Goal: Navigation & Orientation: Find specific page/section

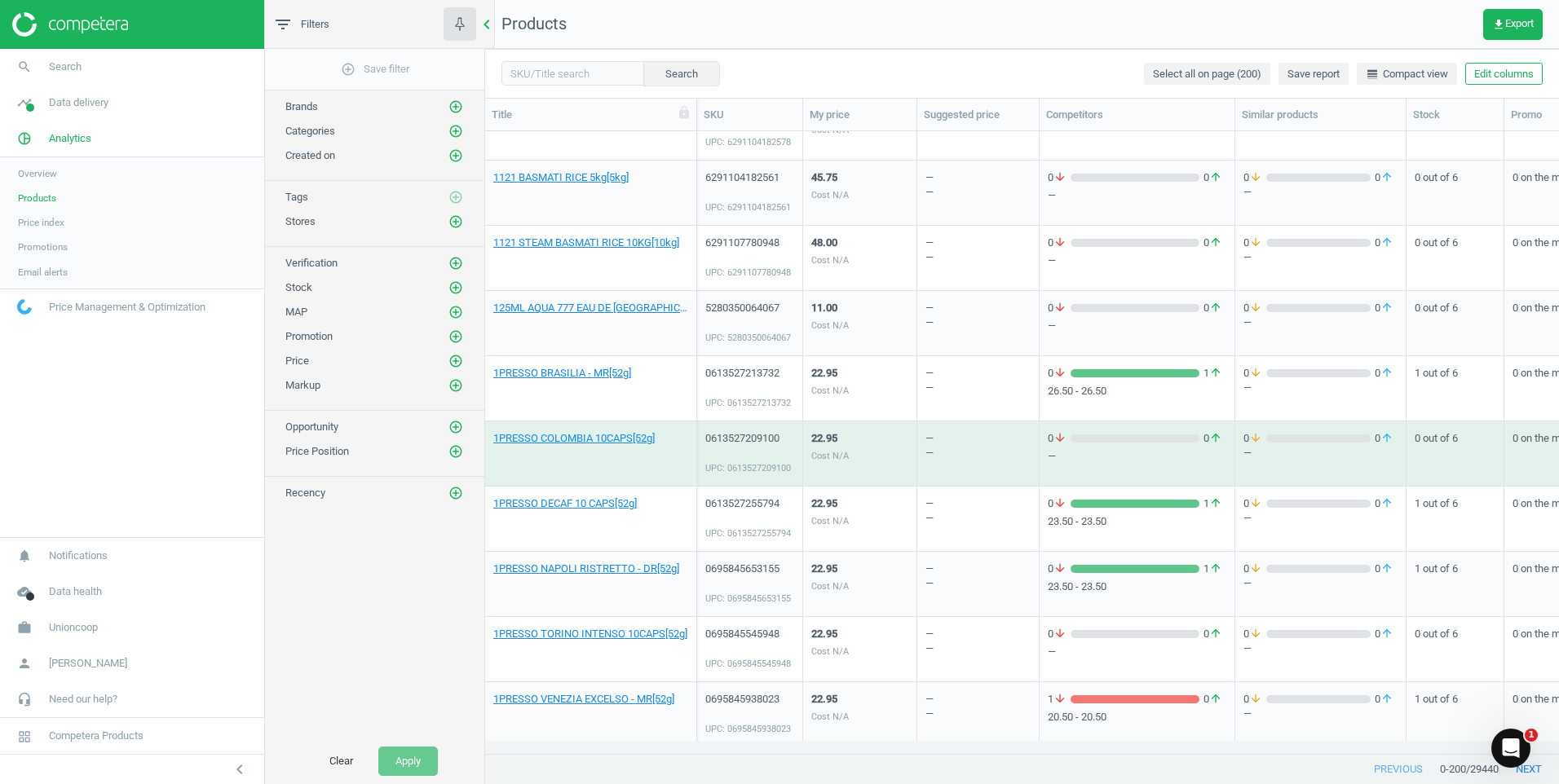
scroll to position [597, 1062]
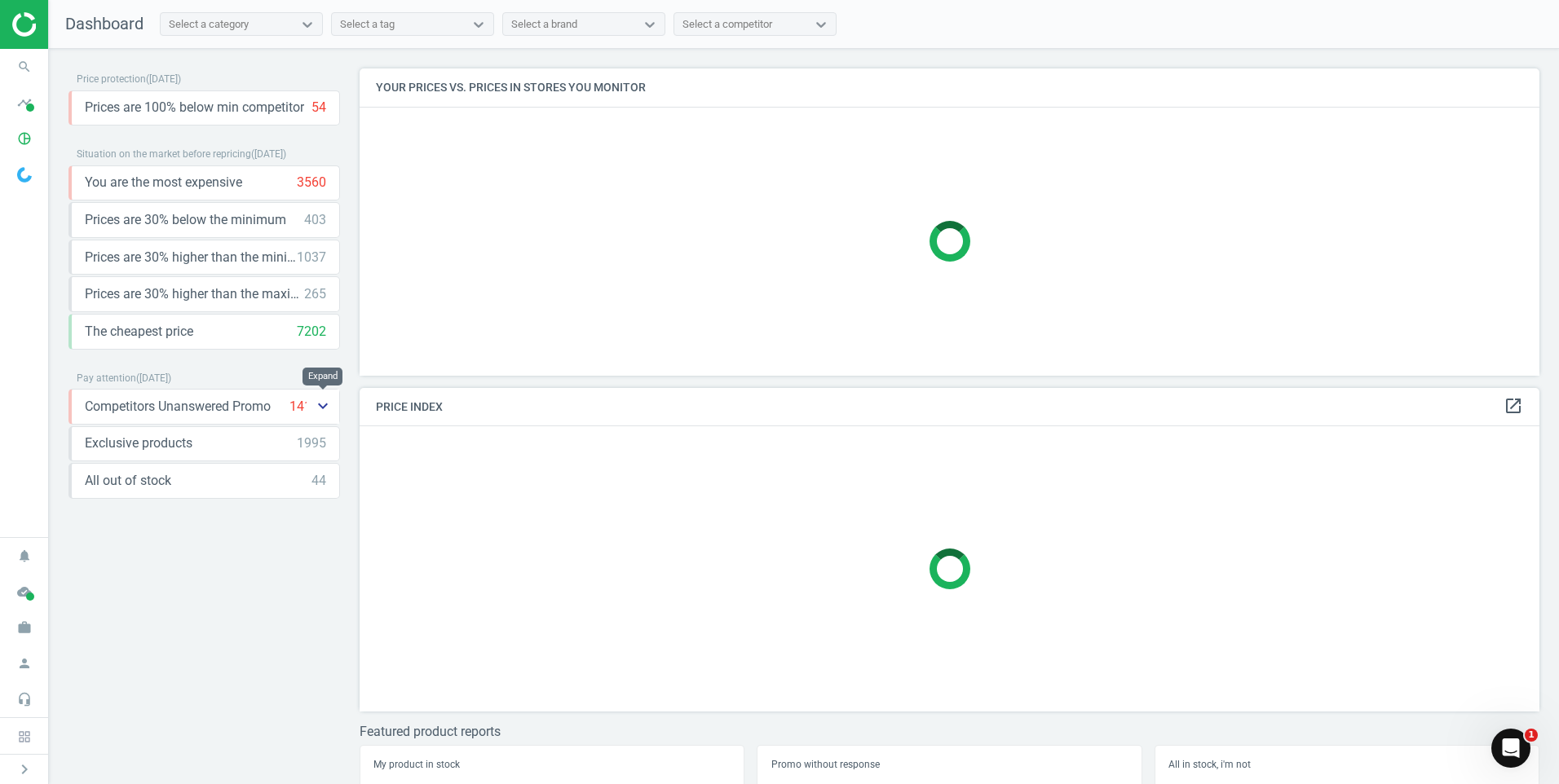
click at [324, 407] on icon "keyboard_arrow_down" at bounding box center [323, 406] width 20 height 20
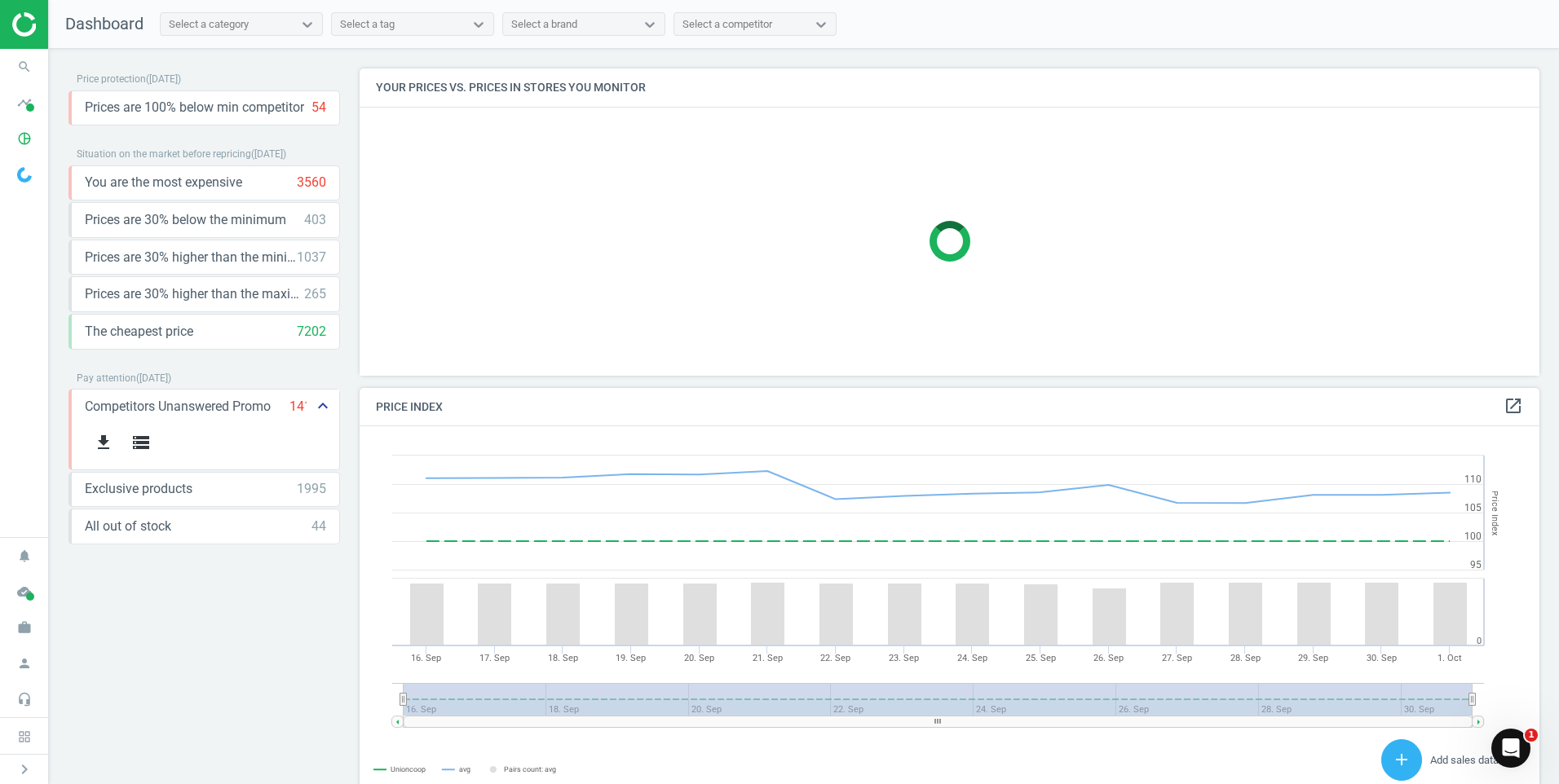
scroll to position [348, 1193]
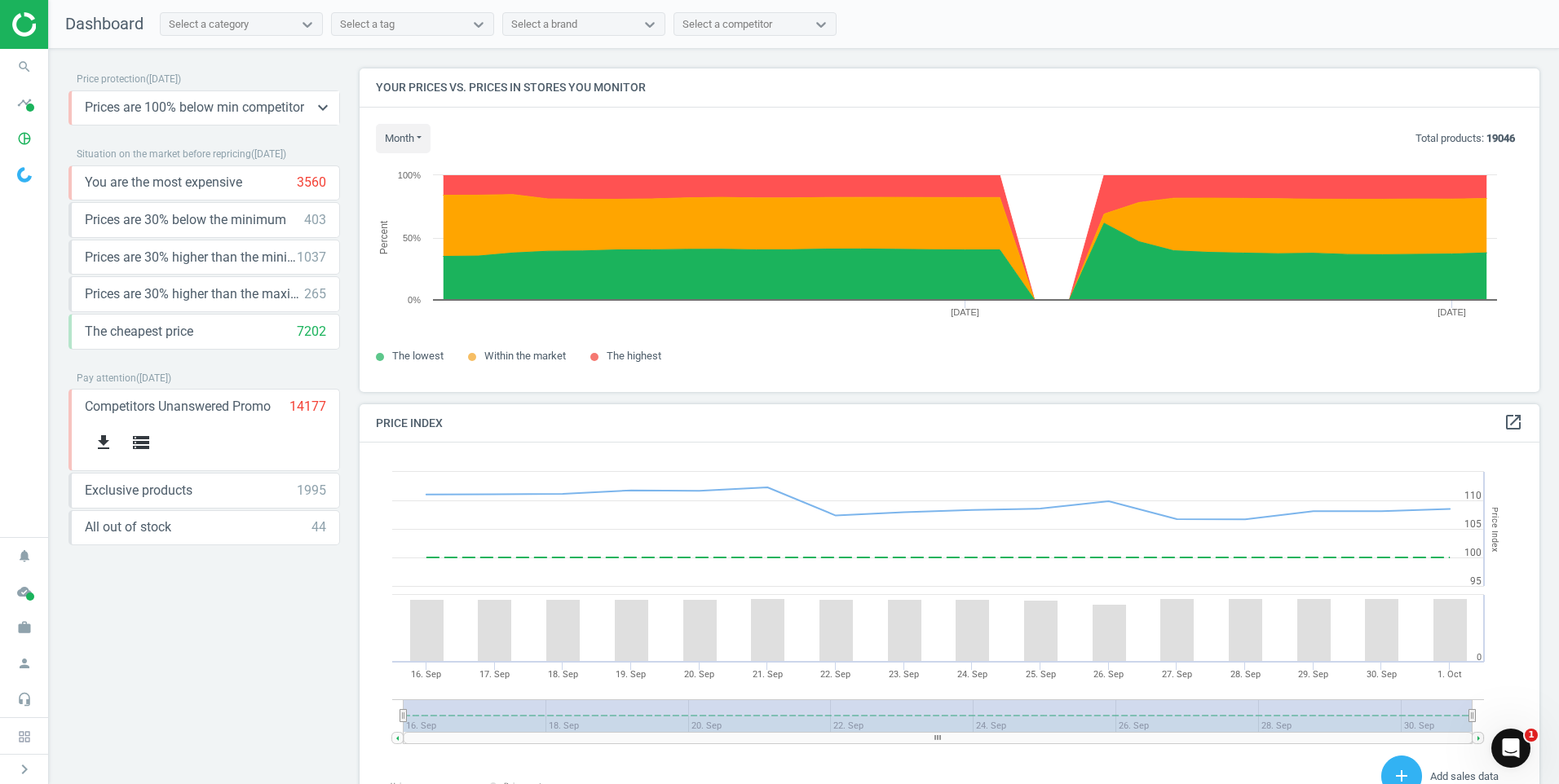
click at [256, 114] on span "Prices are 100% below min competitor" at bounding box center [194, 108] width 219 height 18
click at [239, 635] on div "Price protection ( 01.10.25 ) Prices are 100% below min competitor 54 keyboard_…" at bounding box center [204, 420] width 272 height 704
click at [300, 490] on div "1995" at bounding box center [311, 491] width 29 height 18
click at [330, 487] on icon "keyboard_arrow_down" at bounding box center [323, 490] width 20 height 20
click at [305, 635] on div "Price protection ( 01.10.25 ) Prices are 100% below min competitor 54 keyboard_…" at bounding box center [204, 420] width 272 height 704
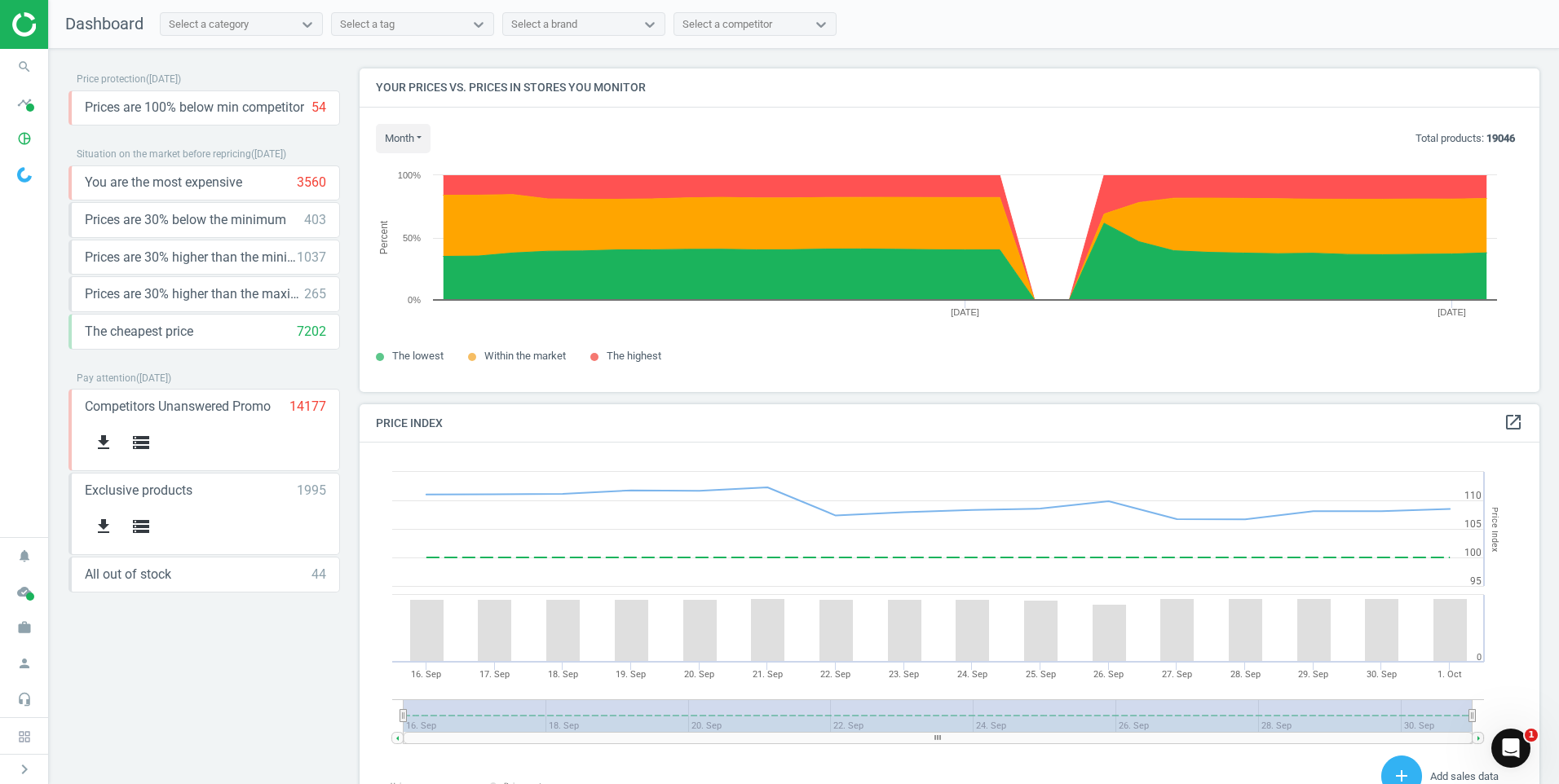
click at [266, 592] on div "Price protection ( 01.10.25 ) Prices are 100% below min competitor 54 keyboard_…" at bounding box center [204, 339] width 272 height 541
click at [290, 580] on div "All out of stock 44 keyboard_arrow_down" at bounding box center [205, 574] width 241 height 18
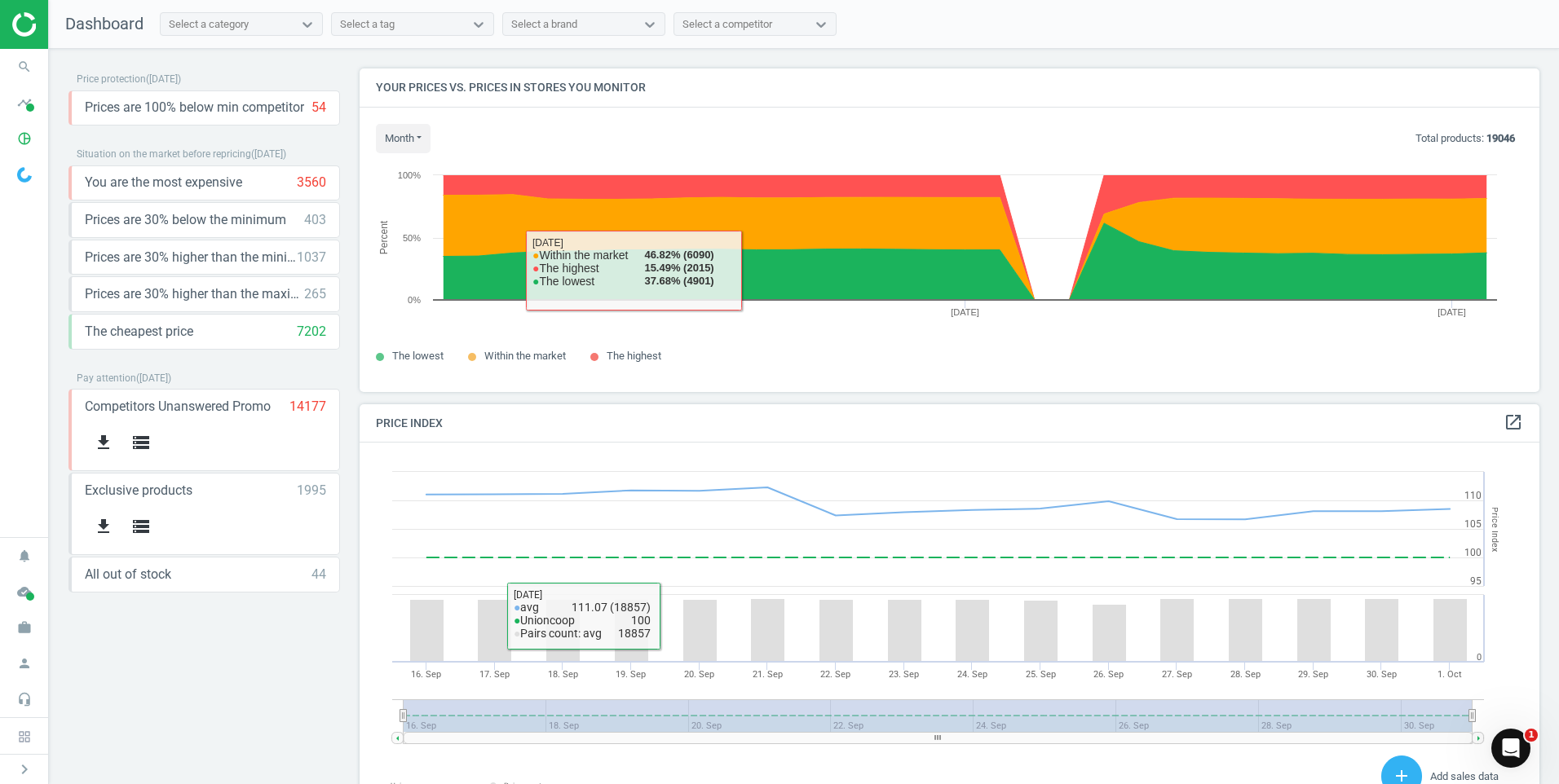
click at [248, 697] on div "Price protection ( 01.10.25 ) Prices are 100% below min competitor 54 keyboard_…" at bounding box center [204, 420] width 272 height 704
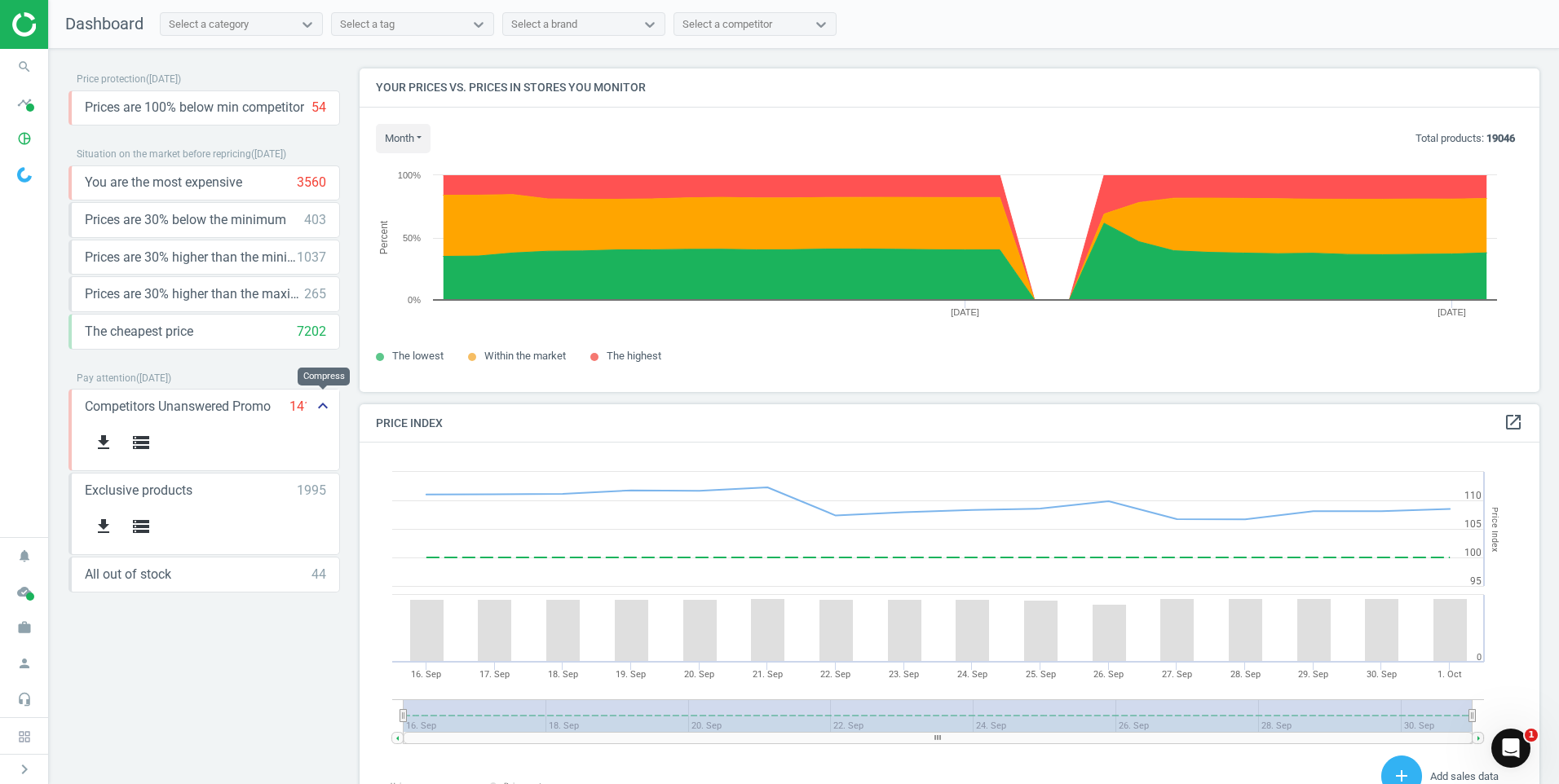
click at [331, 406] on icon "keyboard_arrow_up" at bounding box center [323, 406] width 20 height 20
click at [322, 408] on icon "keyboard_arrow_down" at bounding box center [323, 406] width 20 height 20
click at [105, 439] on icon "get_app" at bounding box center [104, 442] width 20 height 20
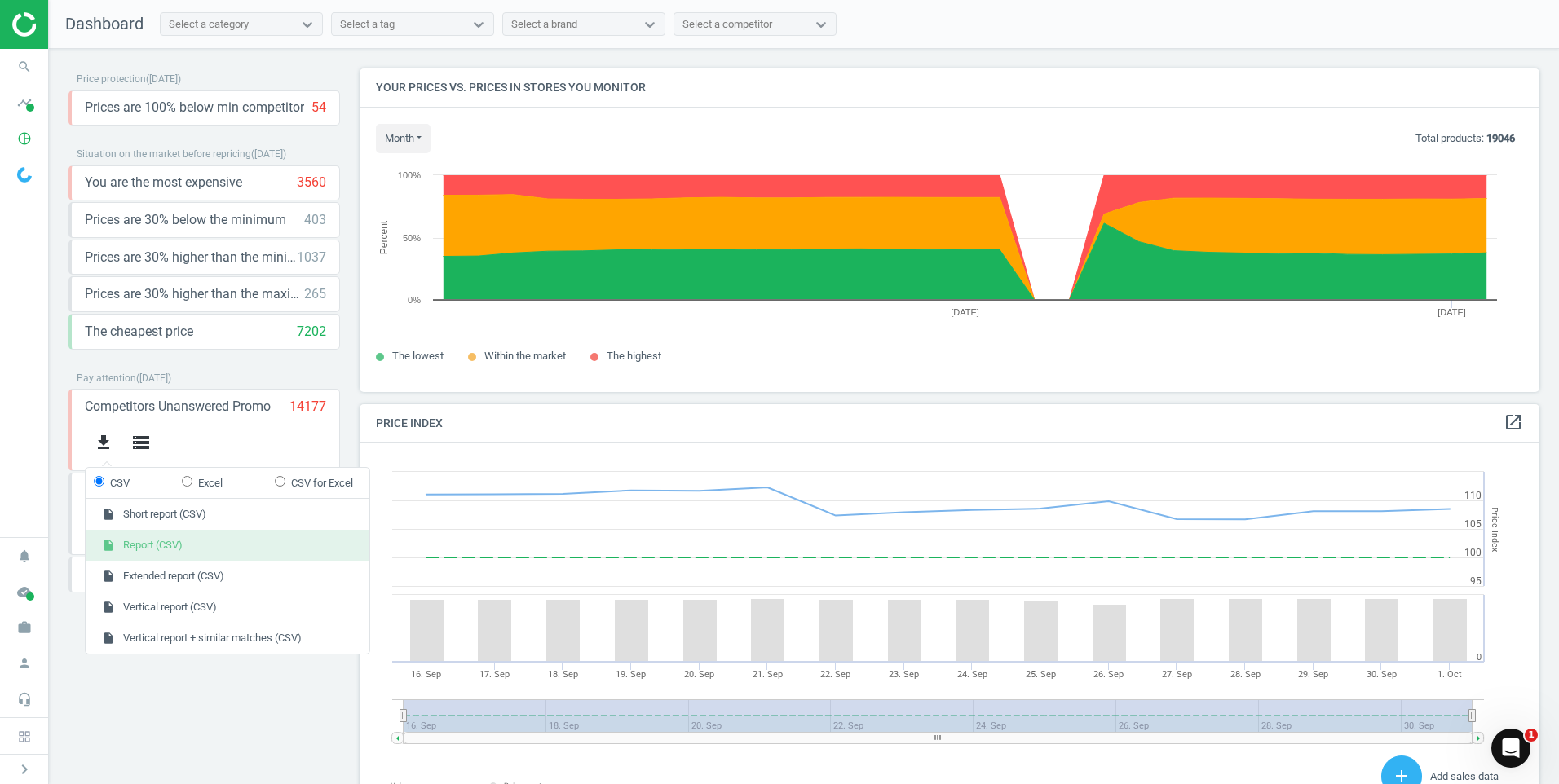
click at [164, 541] on button "insert_drive_file Report (CSV)" at bounding box center [227, 545] width 284 height 31
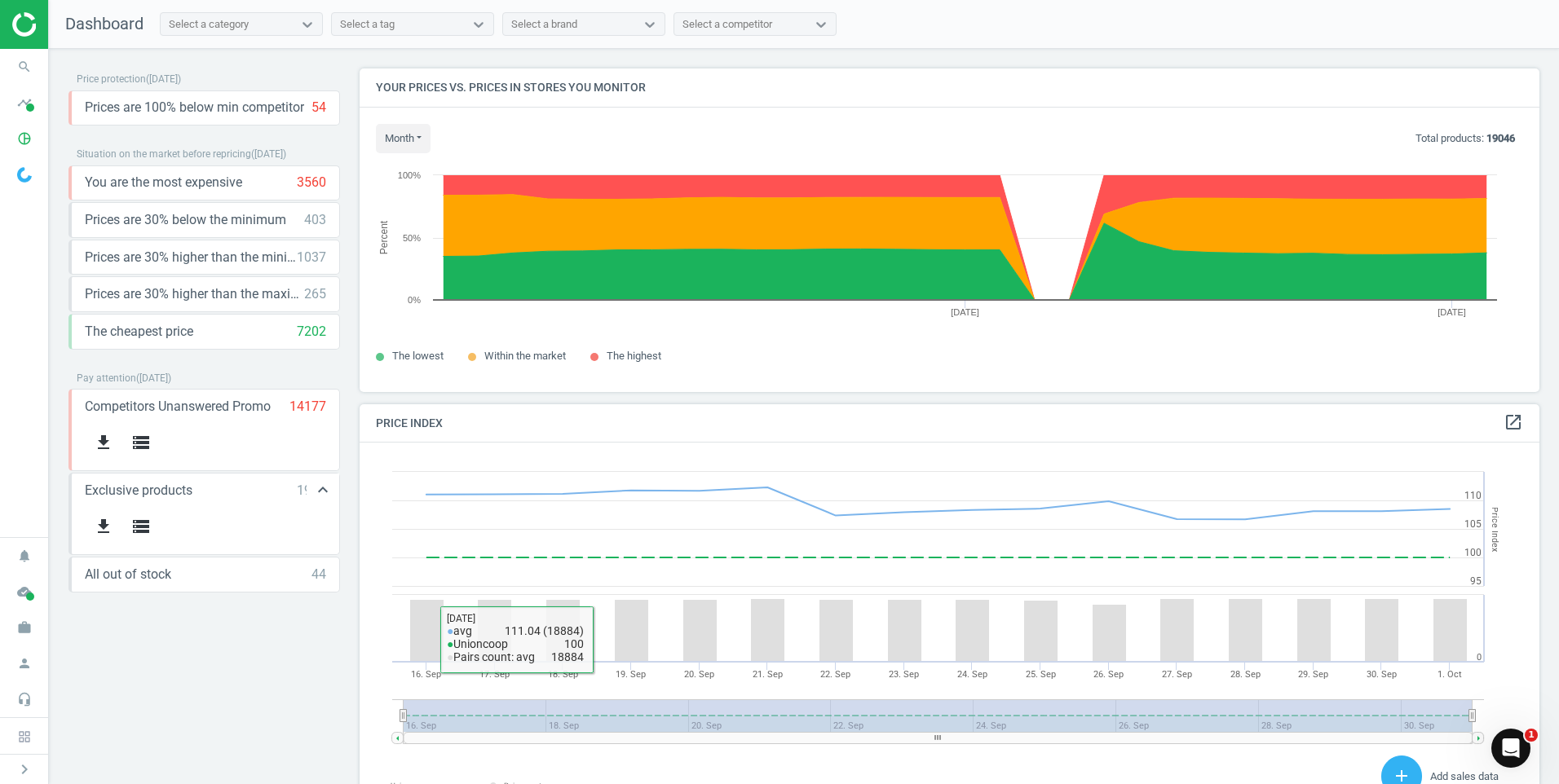
drag, startPoint x: 210, startPoint y: 673, endPoint x: 236, endPoint y: 483, distance: 191.8
click at [210, 673] on div "Price protection ( 01.10.25 ) Prices are 100% below min competitor 54 keyboard_…" at bounding box center [204, 420] width 272 height 704
click at [144, 442] on icon "storage" at bounding box center [141, 442] width 20 height 20
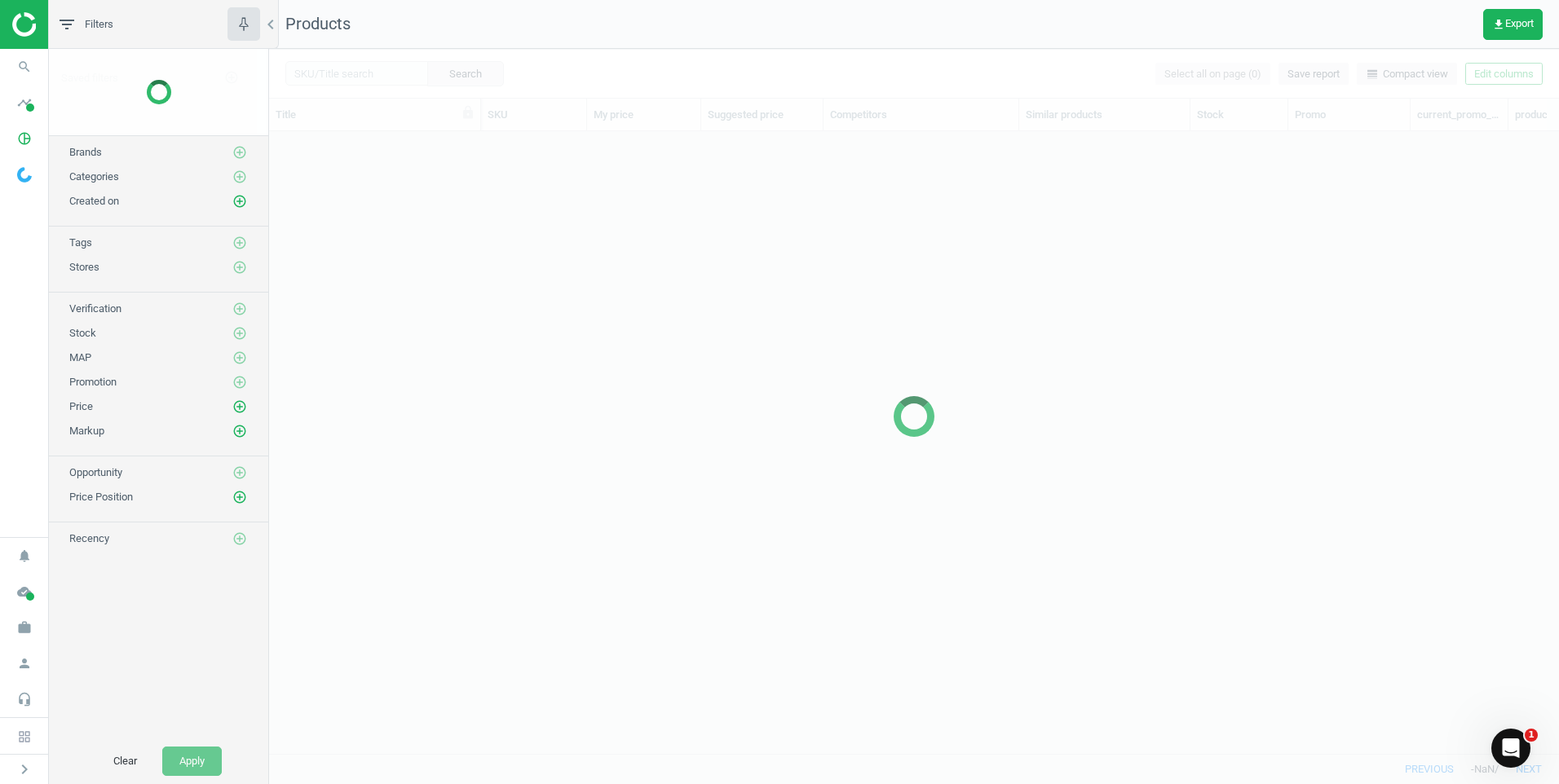
scroll to position [597, 1277]
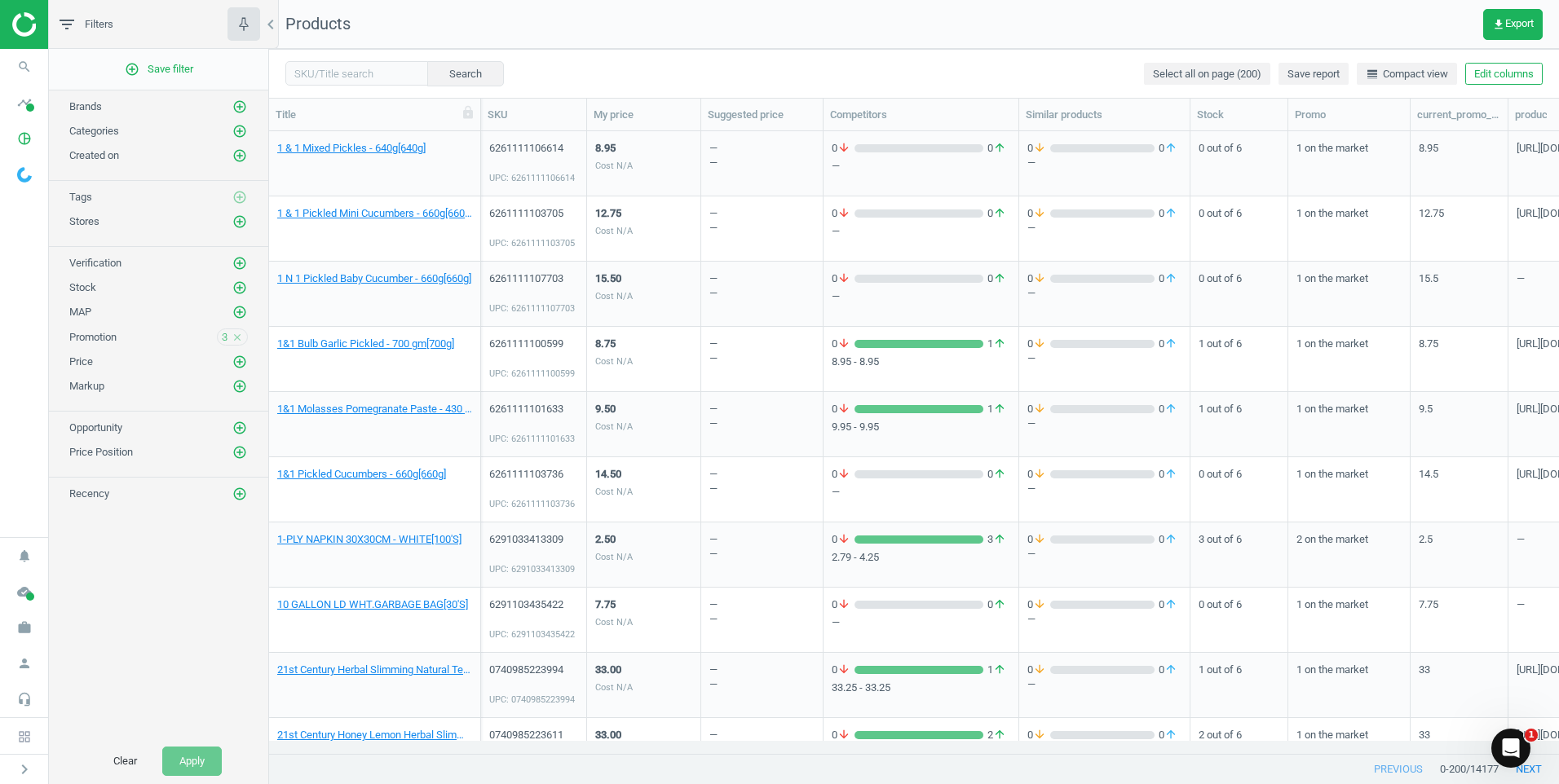
click at [142, 621] on div "add_circle_outline Save filter Brands add_circle_outline Categories add_circle_…" at bounding box center [158, 393] width 219 height 690
click at [19, 174] on img at bounding box center [25, 174] width 15 height 15
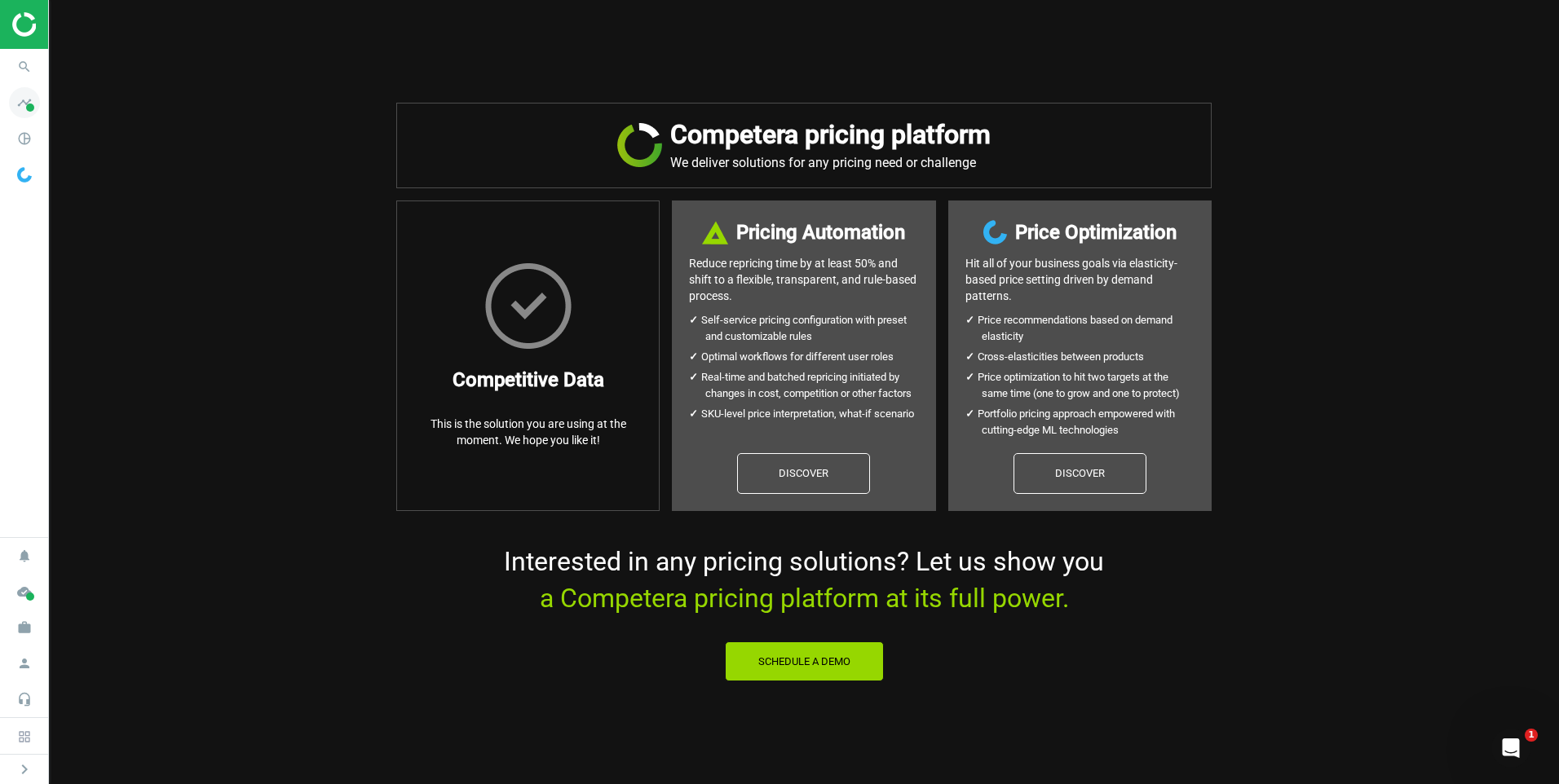
click at [34, 106] on span at bounding box center [30, 107] width 8 height 8
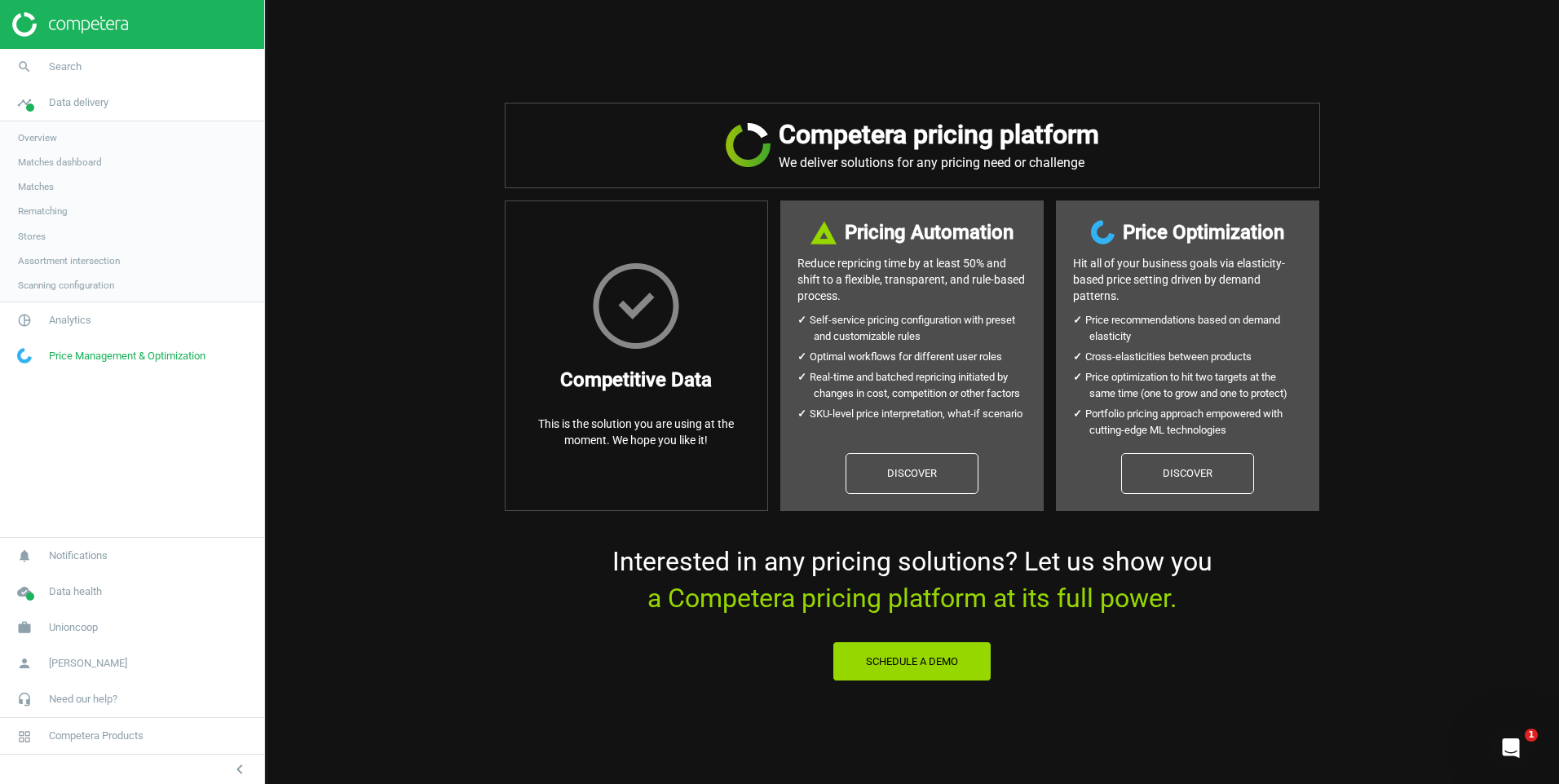
click at [62, 348] on link "Price Management & Optimization" at bounding box center [132, 355] width 265 height 35
click at [37, 188] on span "Matches" at bounding box center [35, 186] width 35 height 13
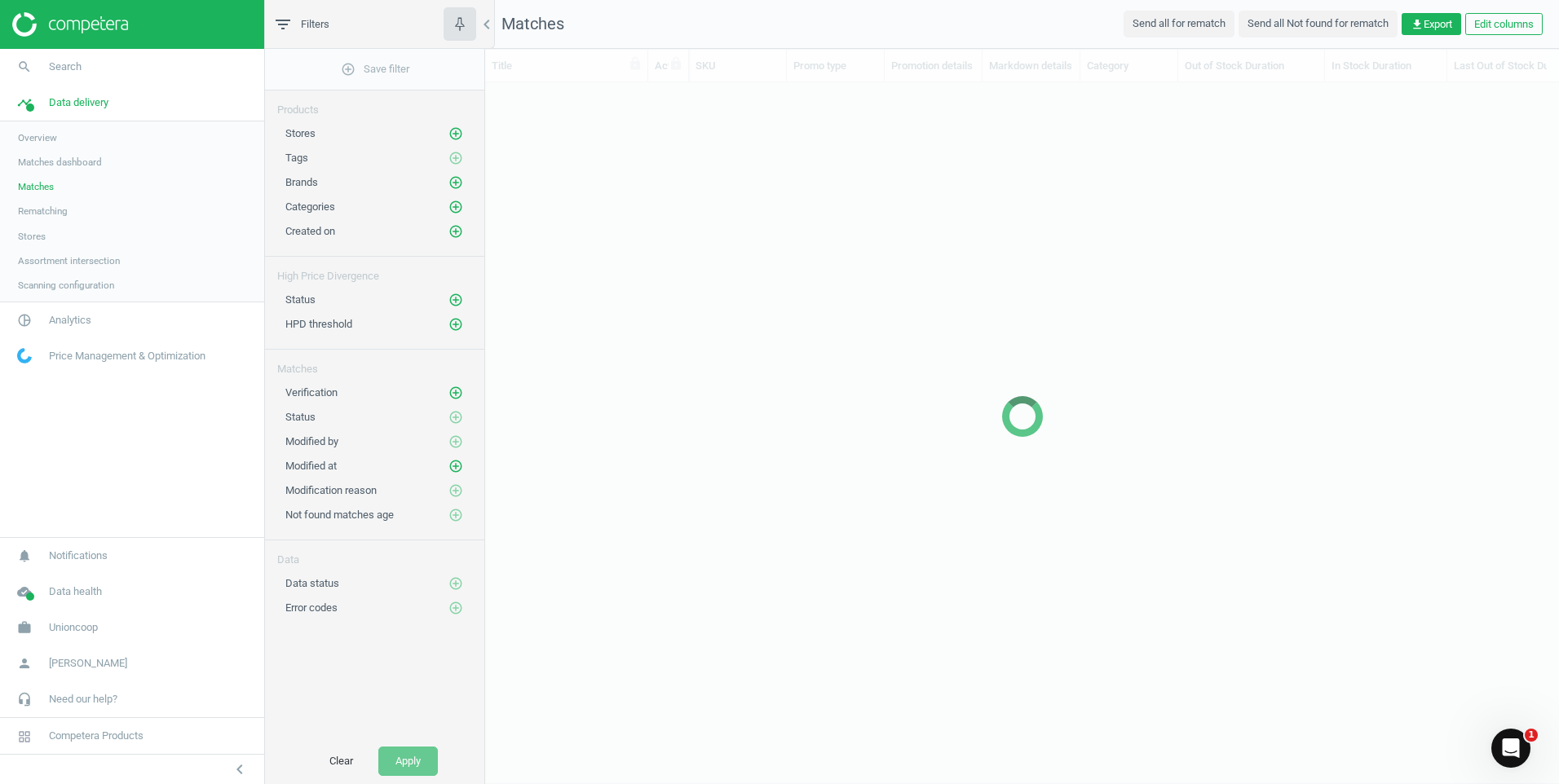
scroll to position [646, 1062]
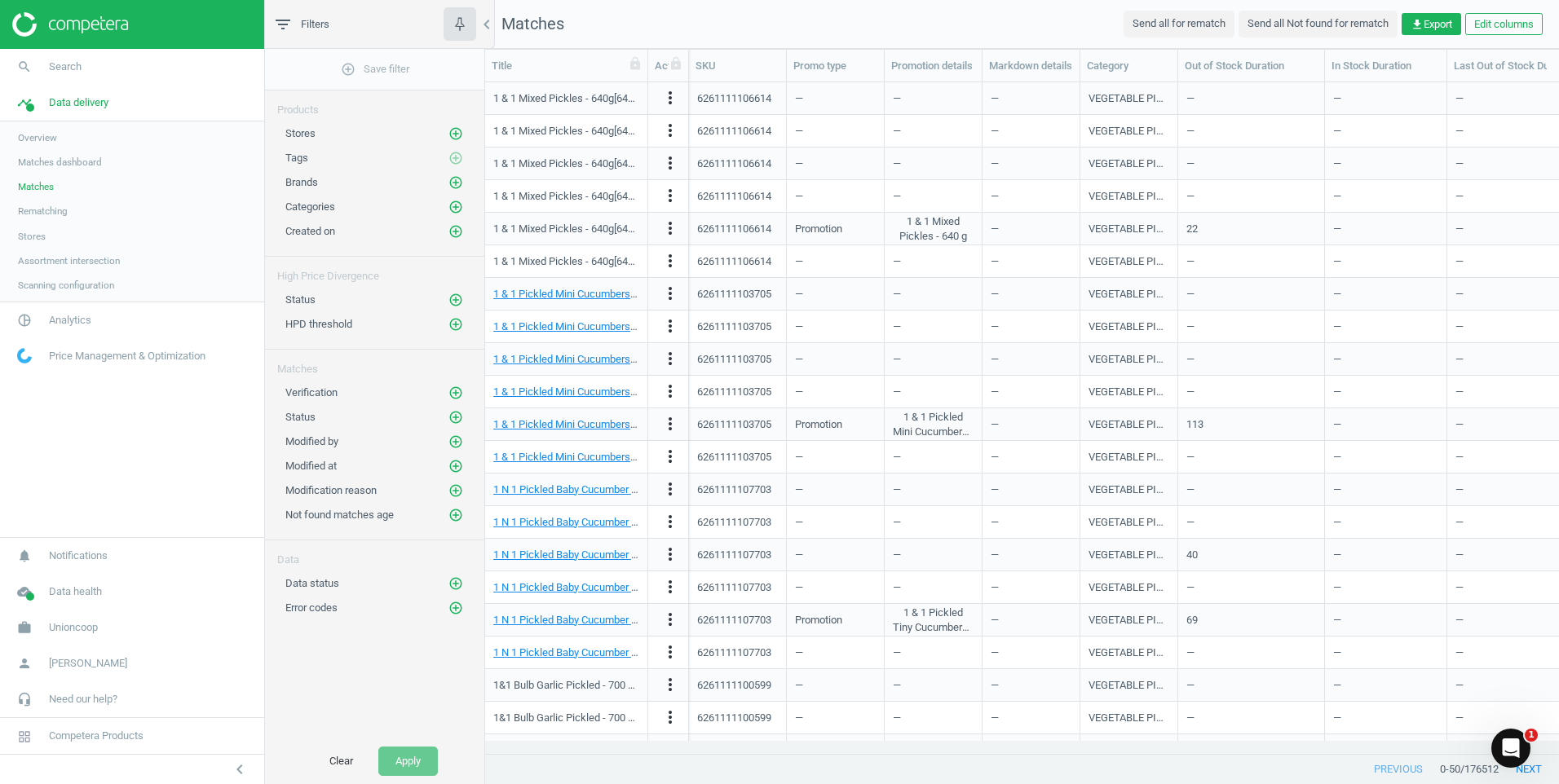
click at [44, 209] on span "Rematching" at bounding box center [43, 211] width 50 height 13
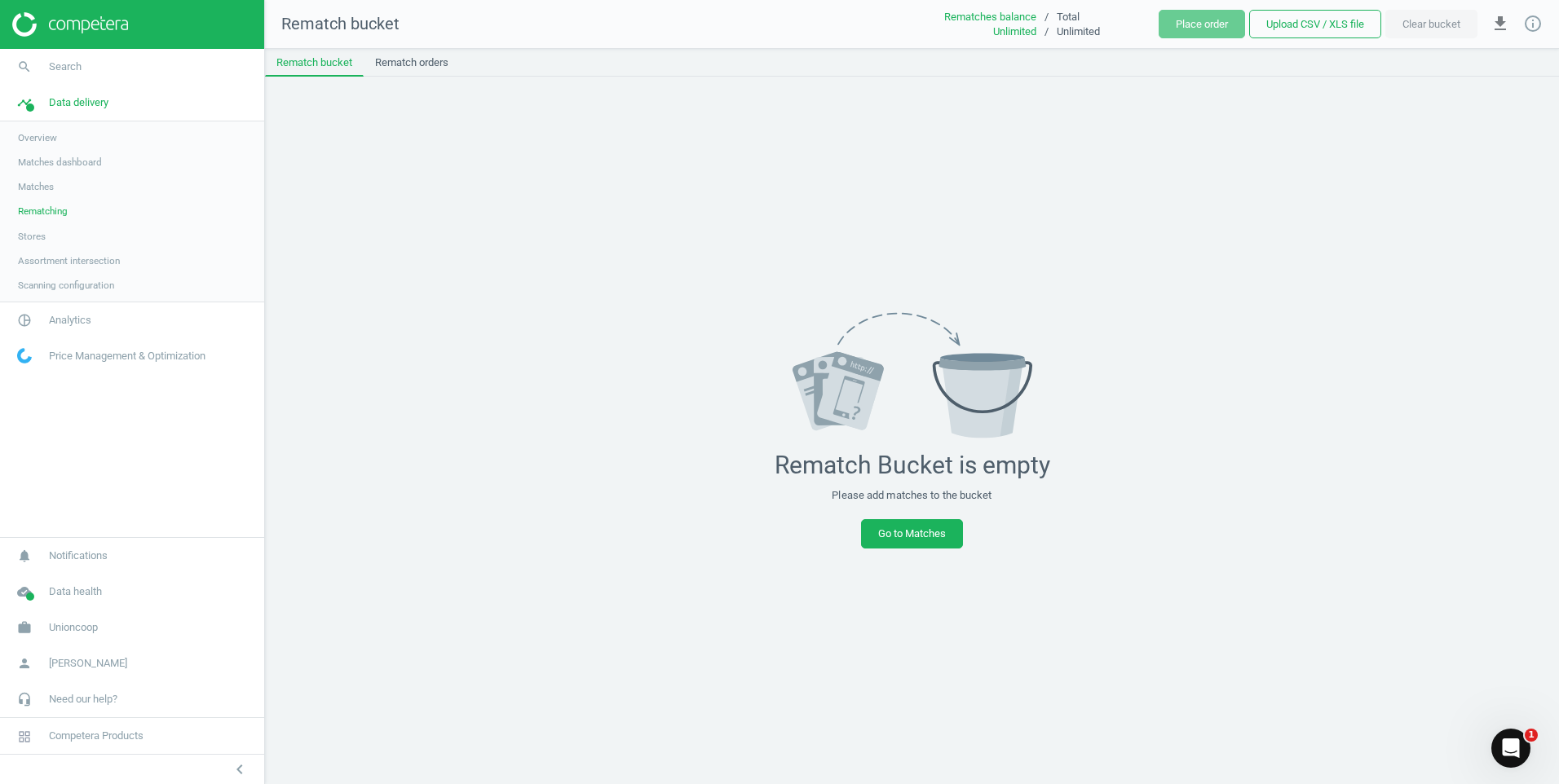
click at [59, 161] on span "Matches dashboard" at bounding box center [60, 162] width 84 height 13
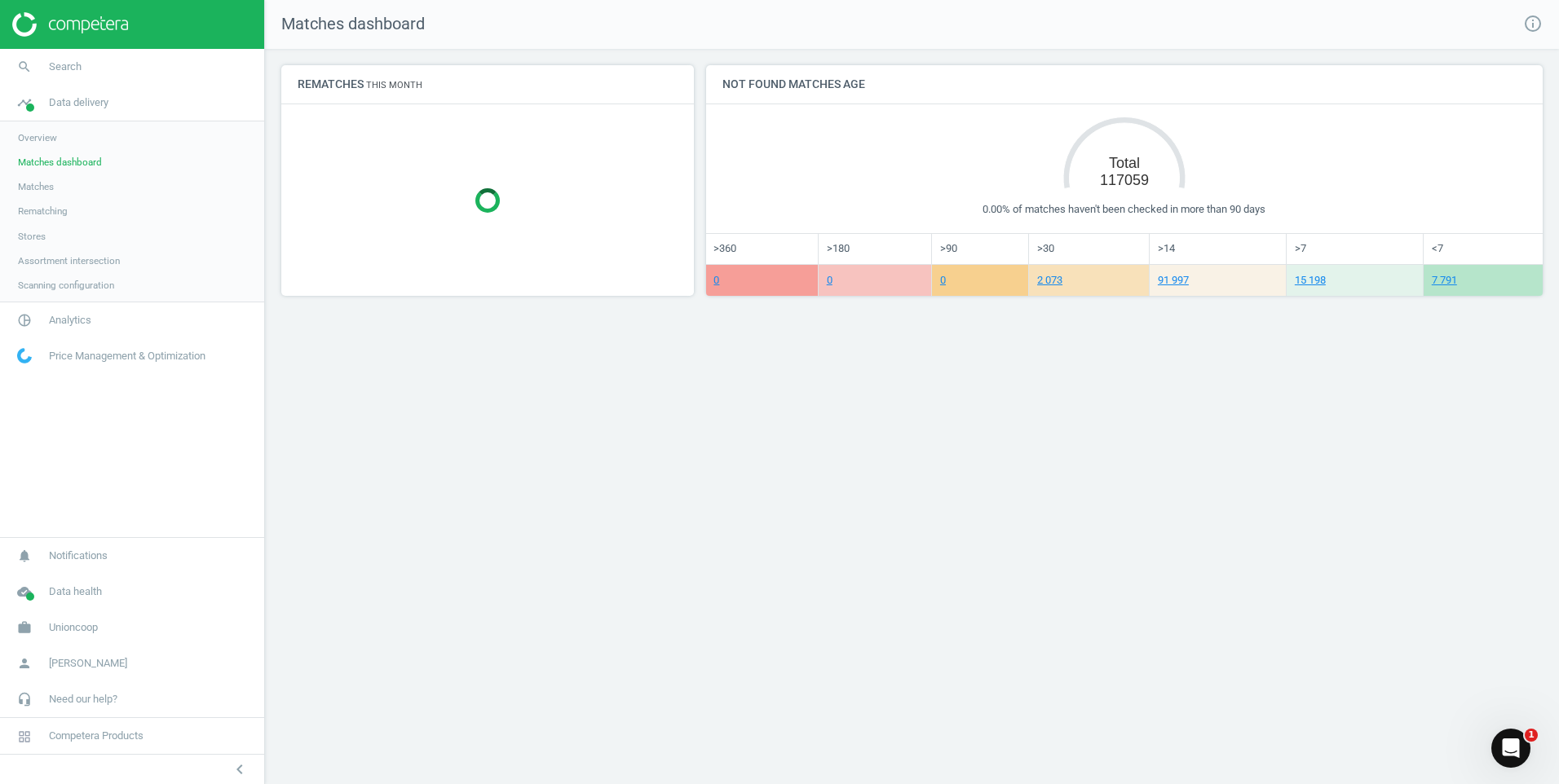
click at [37, 139] on span "Overview" at bounding box center [37, 137] width 39 height 13
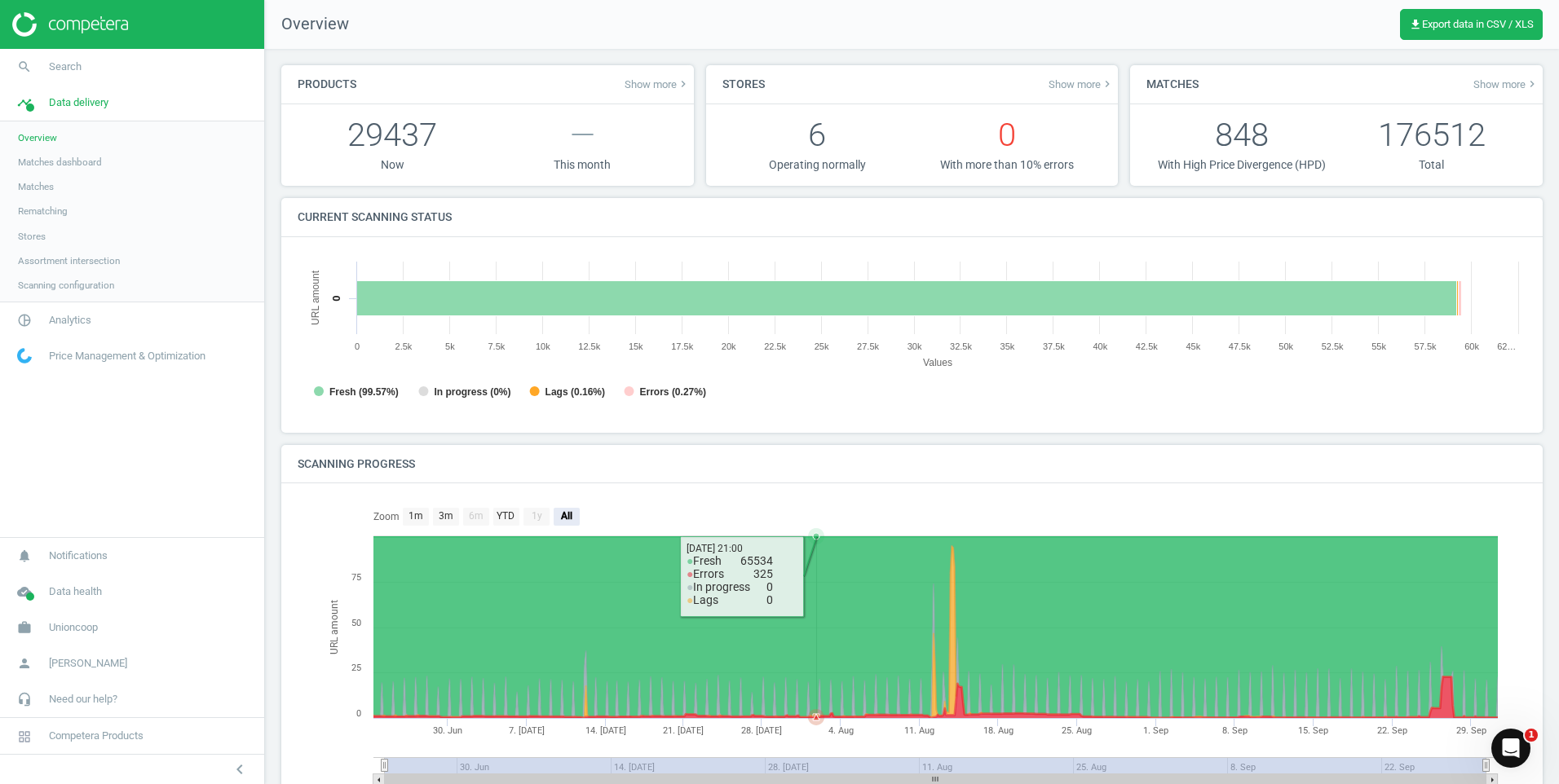
scroll to position [86, 0]
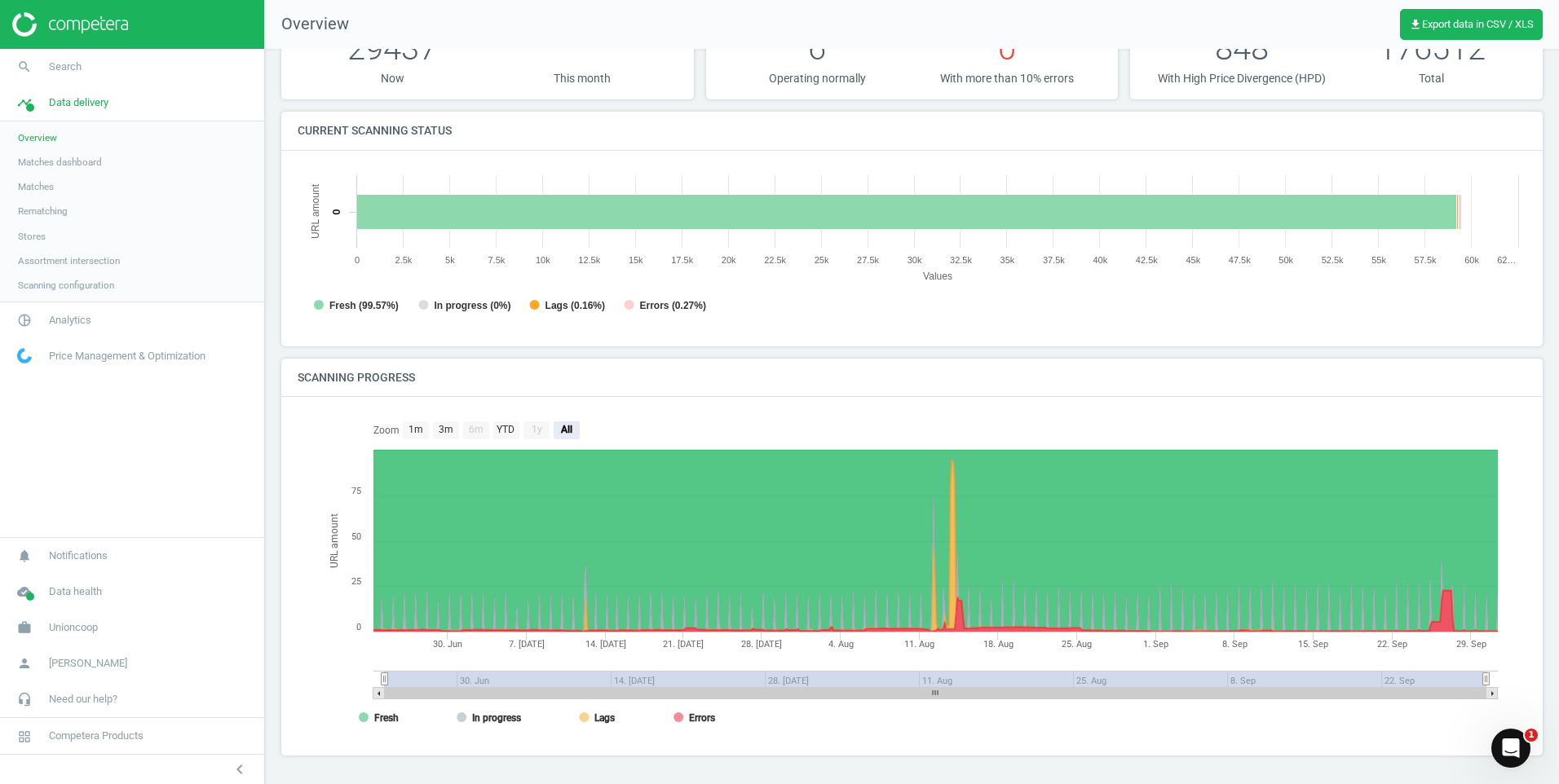
click at [45, 158] on span "Matches dashboard" at bounding box center [60, 162] width 84 height 13
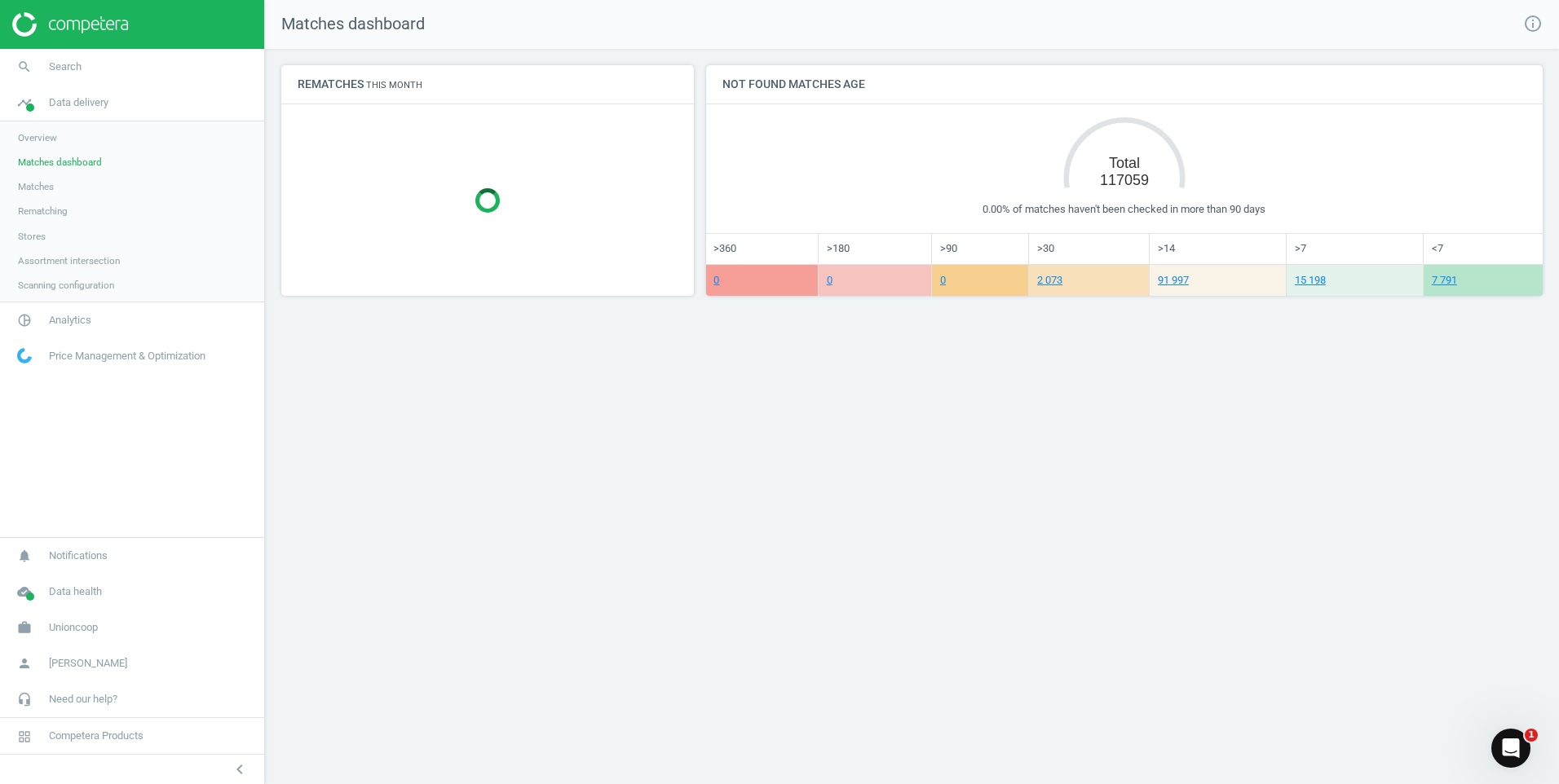
click at [65, 193] on link "Matches" at bounding box center [132, 186] width 265 height 25
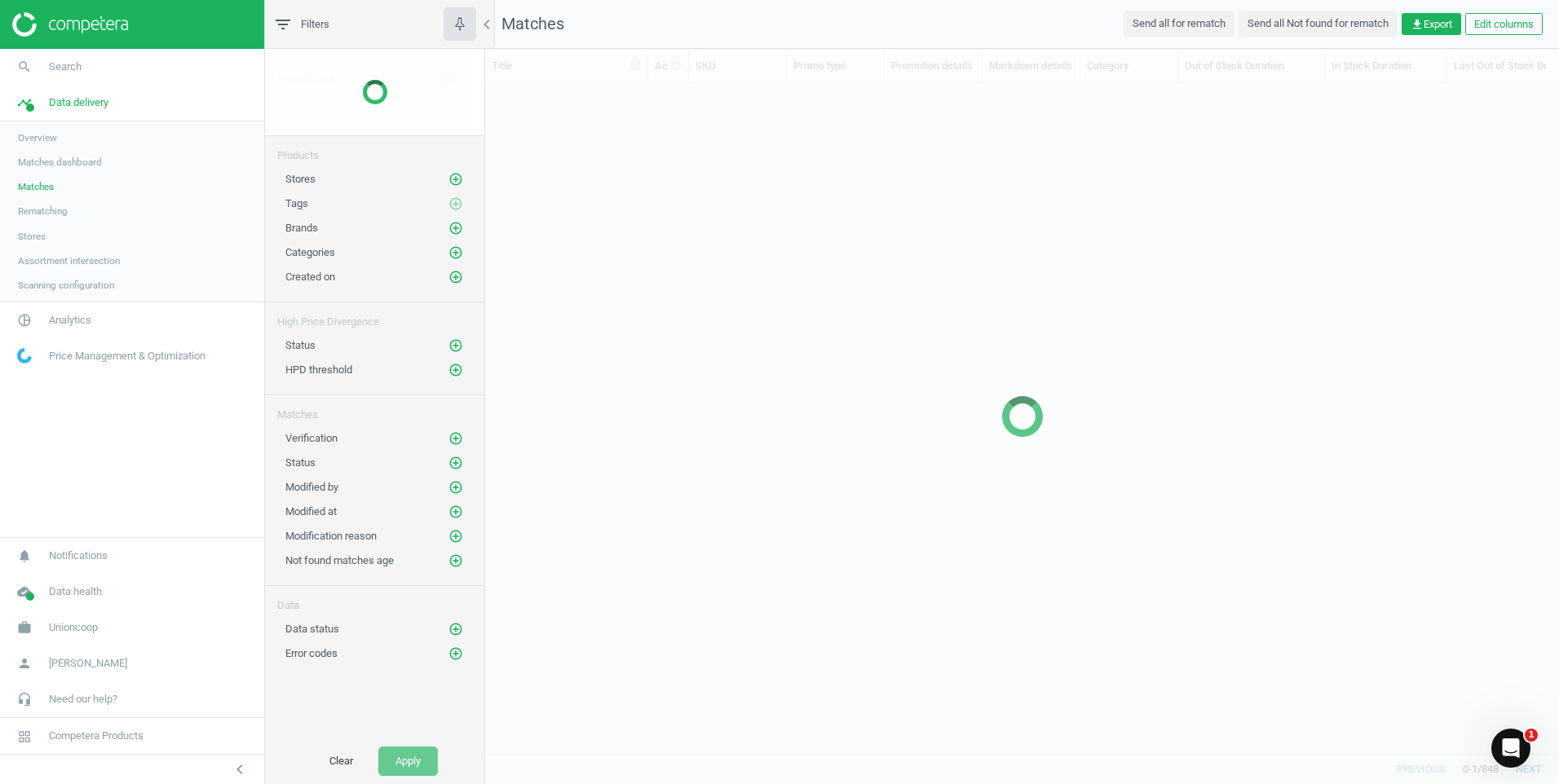
scroll to position [646, 1062]
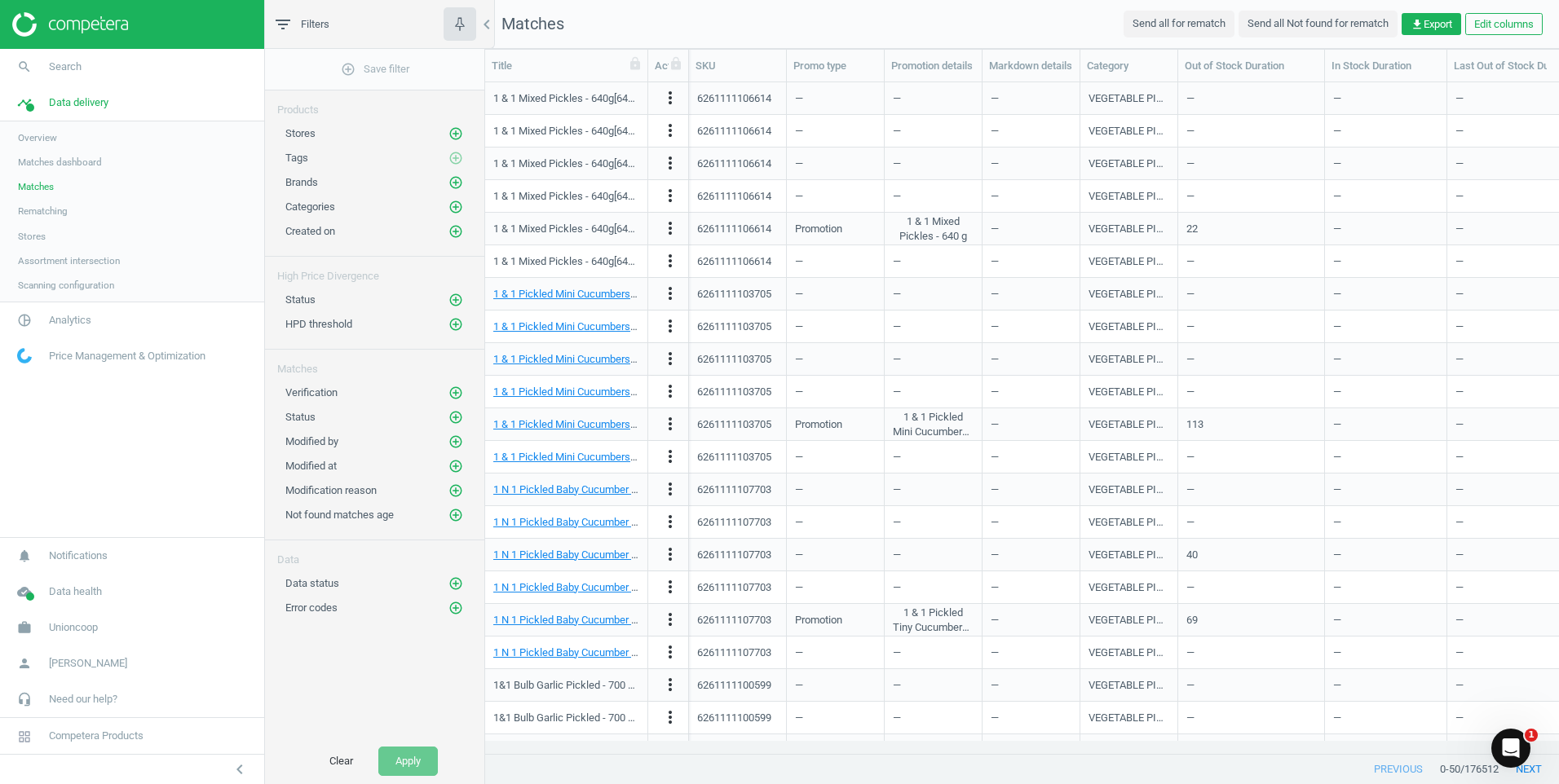
click at [344, 570] on div "Data status add_circle_outline" at bounding box center [374, 579] width 219 height 25
click at [455, 585] on icon "add_circle_outline" at bounding box center [455, 583] width 15 height 15
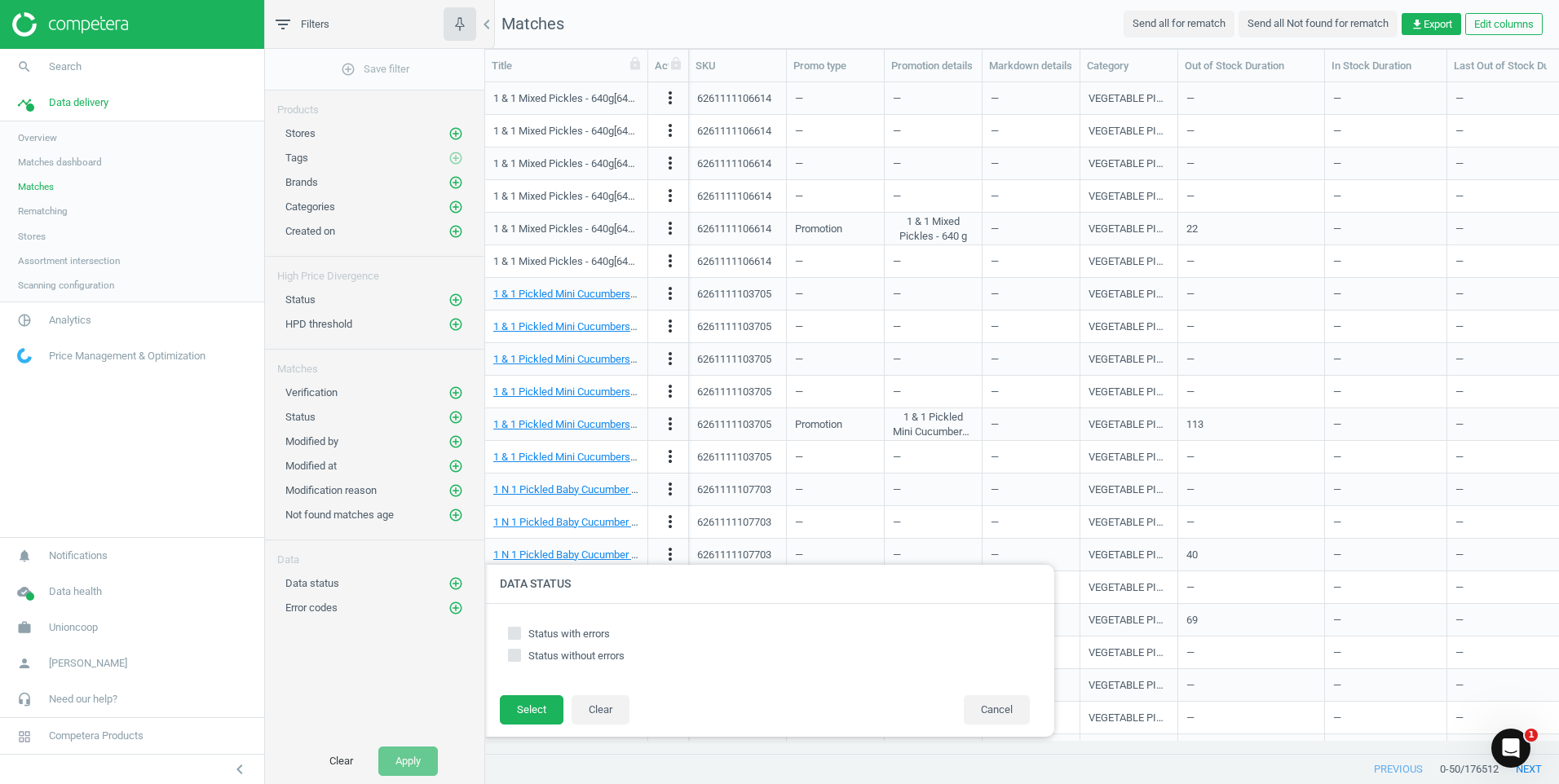
click at [30, 233] on span "Stores" at bounding box center [32, 236] width 27 height 13
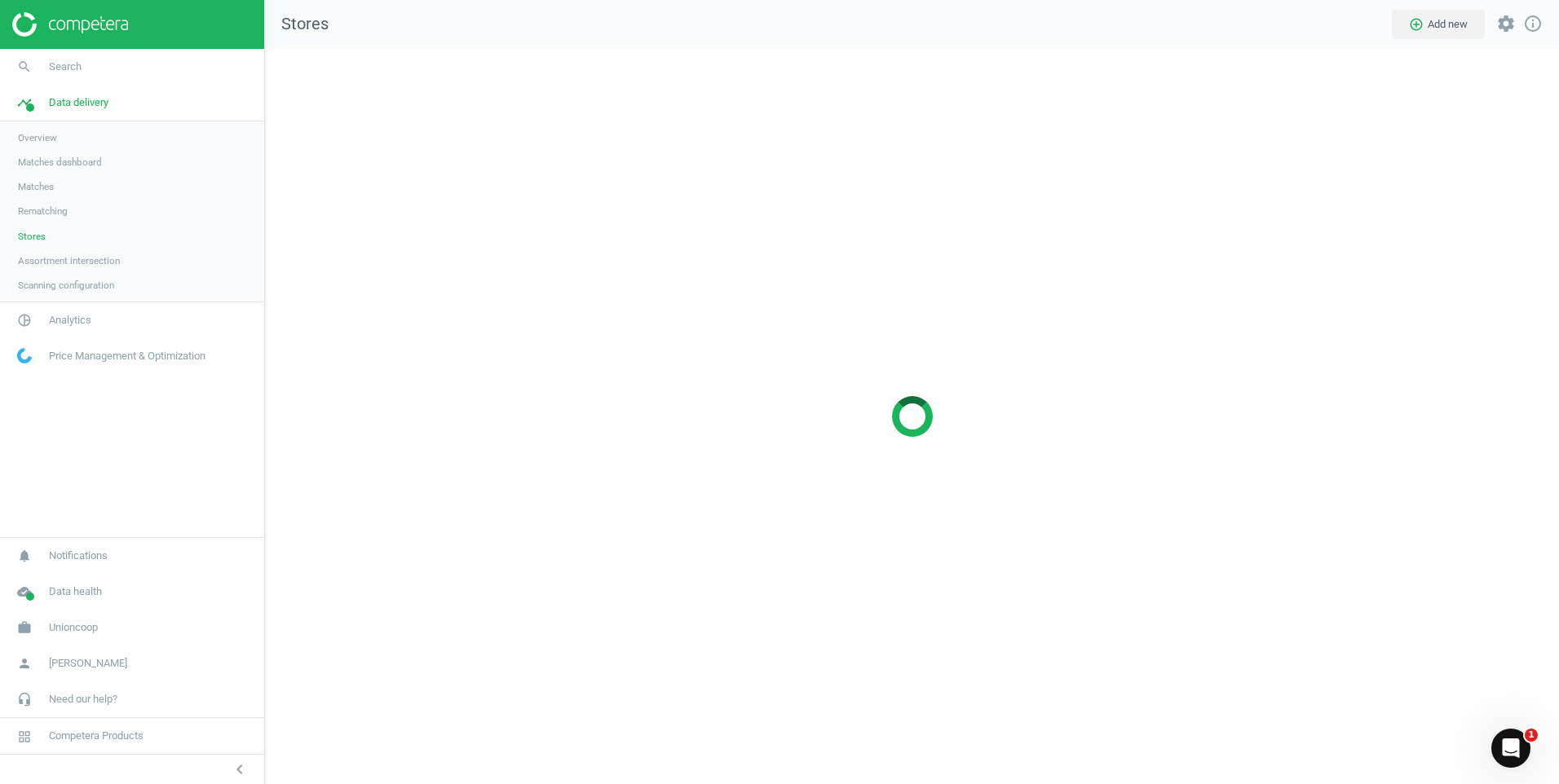
scroll to position [760, 1319]
click at [55, 212] on span "Rematching" at bounding box center [43, 211] width 50 height 13
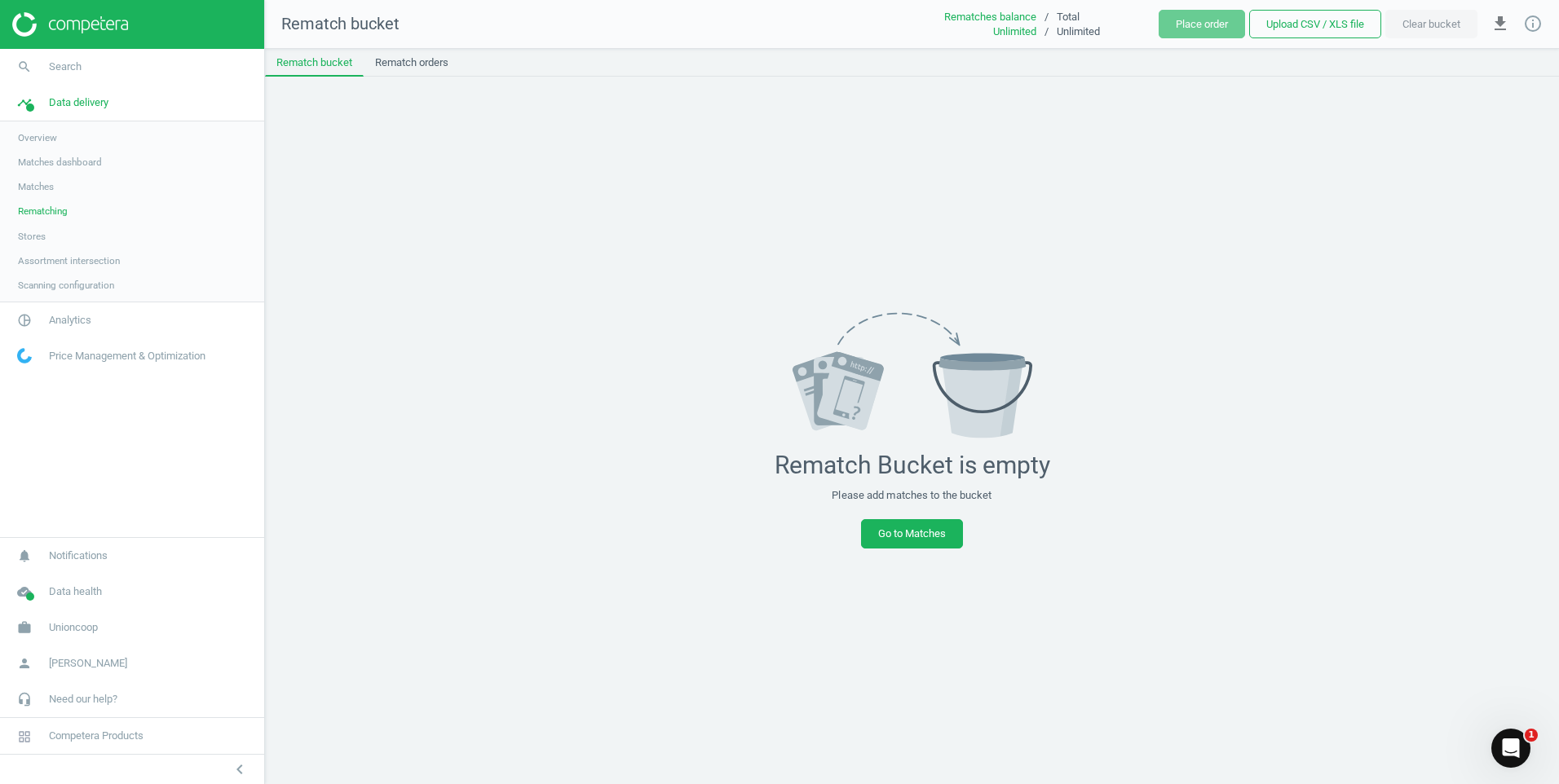
click at [41, 260] on span "Assortment intersection" at bounding box center [69, 261] width 102 height 13
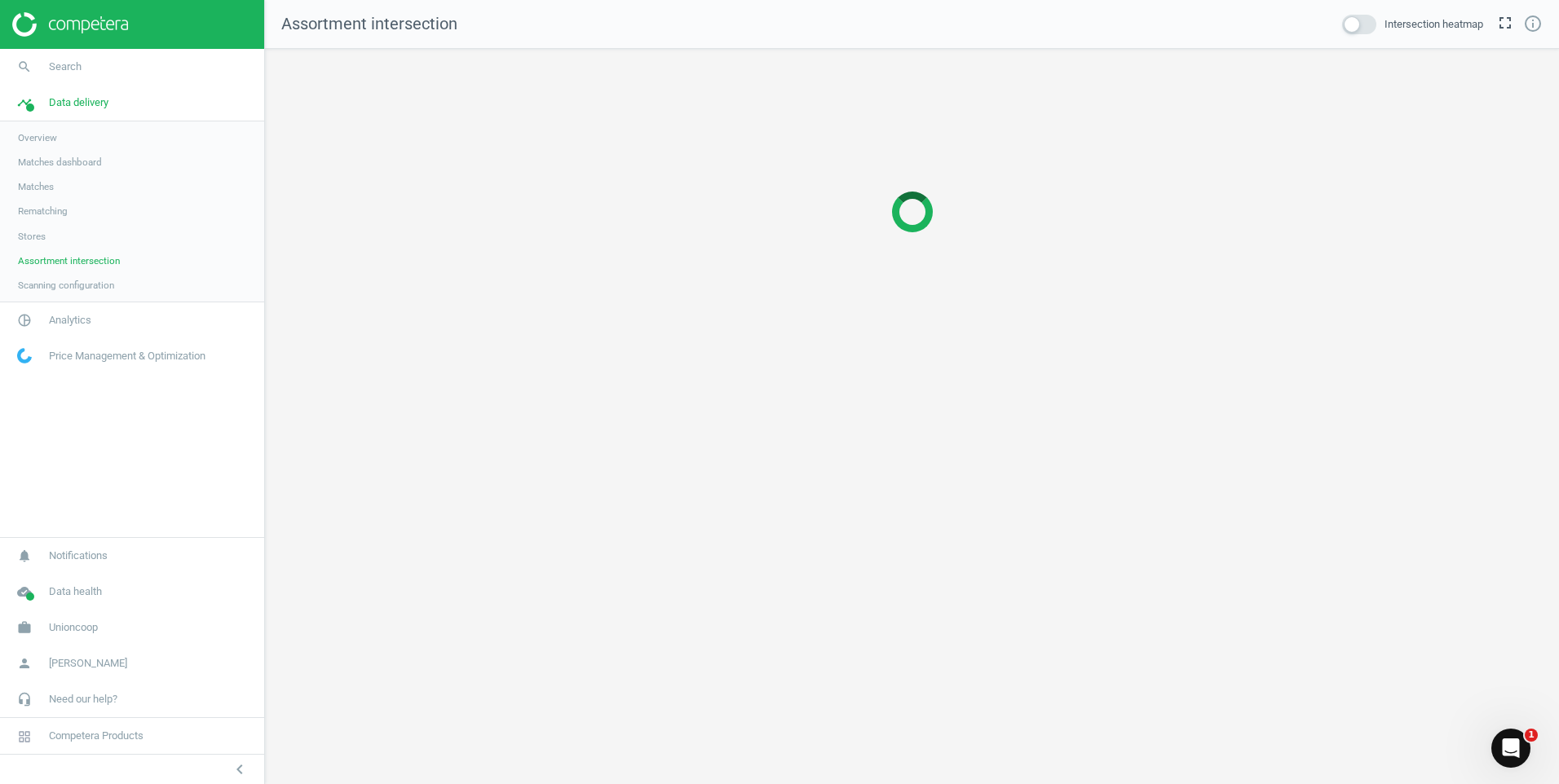
click at [106, 273] on link "Scanning configuration" at bounding box center [132, 284] width 265 height 25
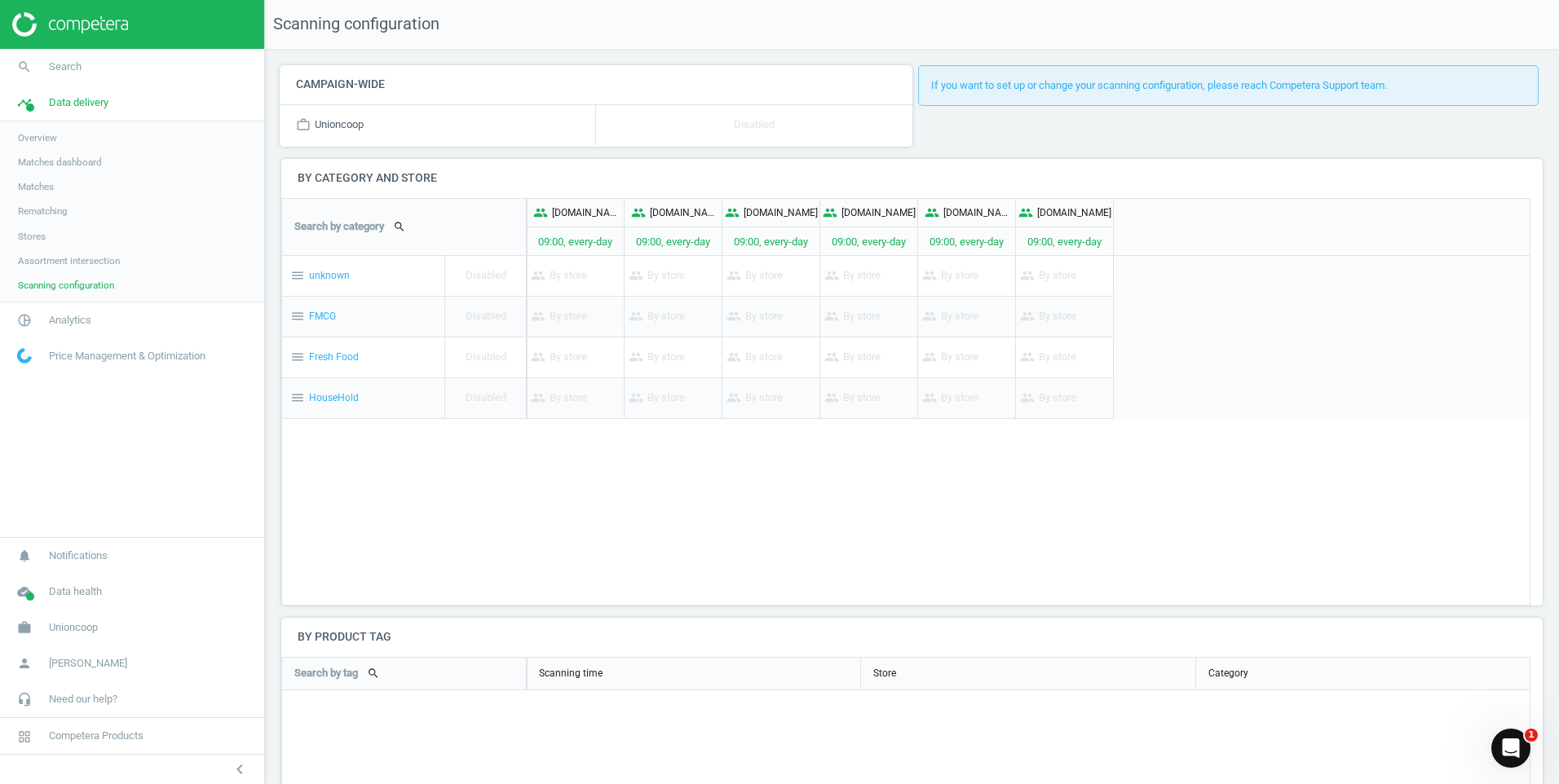
click at [752, 502] on div "Search by category search people carrefouruae.com 09:00, every-day people gcc.l…" at bounding box center [905, 402] width 1249 height 407
